Goal: Information Seeking & Learning: Learn about a topic

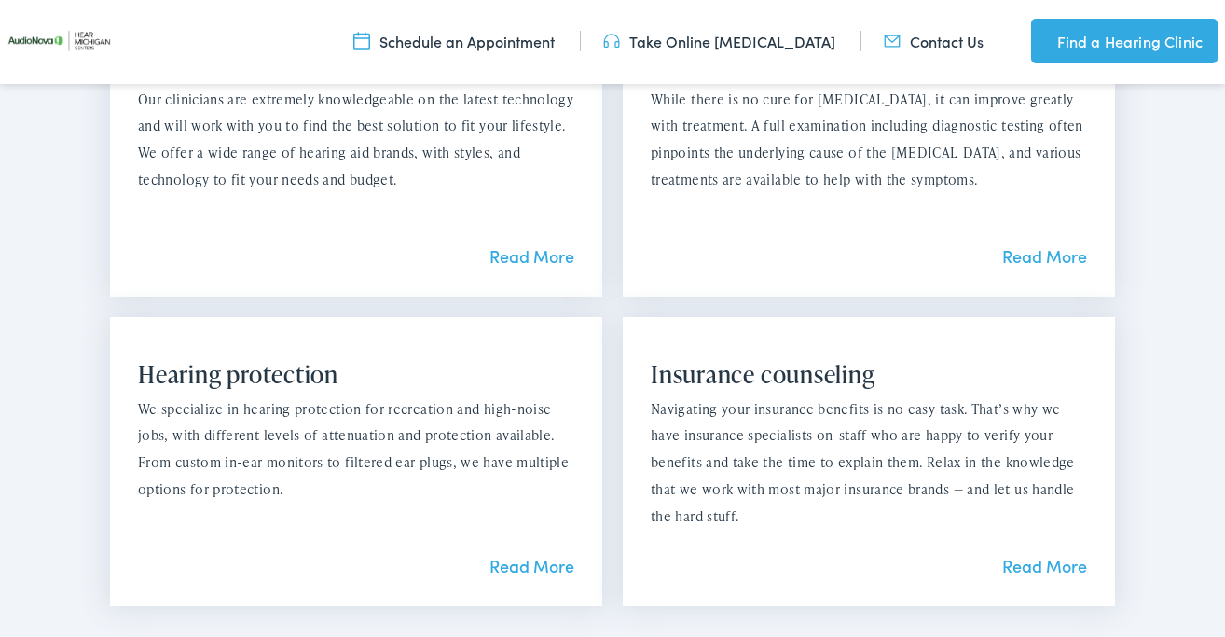
scroll to position [2078, 0]
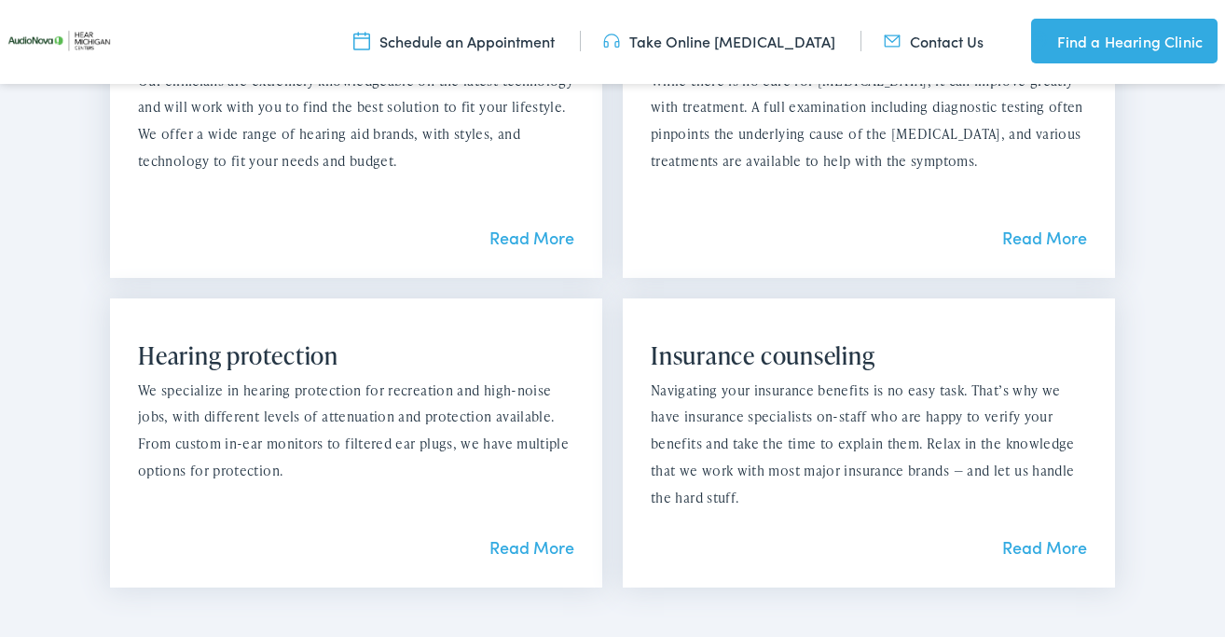
click at [520, 543] on link "Read More" at bounding box center [531, 546] width 85 height 23
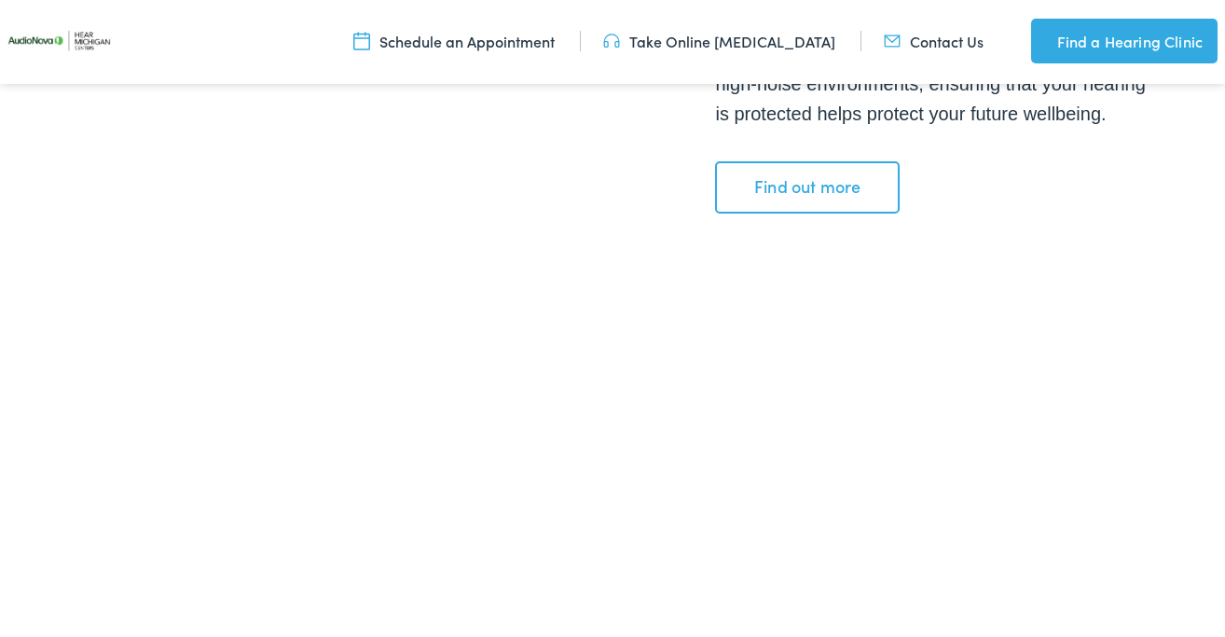
scroll to position [1012, 0]
click at [800, 182] on link "Find out more" at bounding box center [807, 186] width 185 height 52
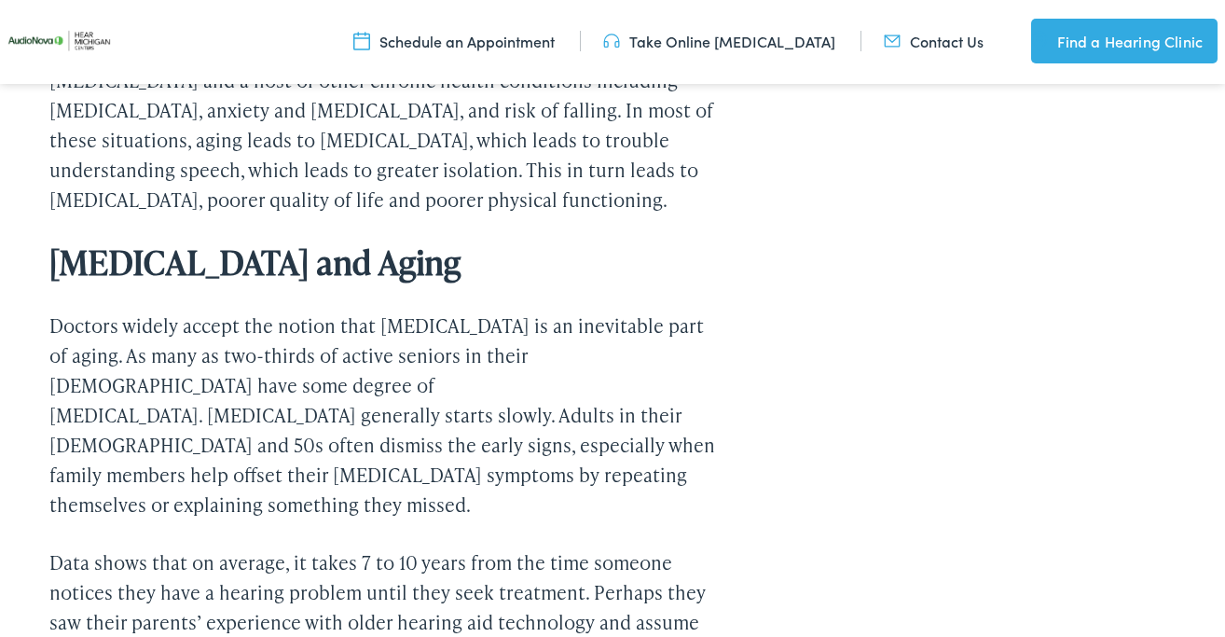
scroll to position [836, 0]
